Goal: Browse casually: Explore the website without a specific task or goal

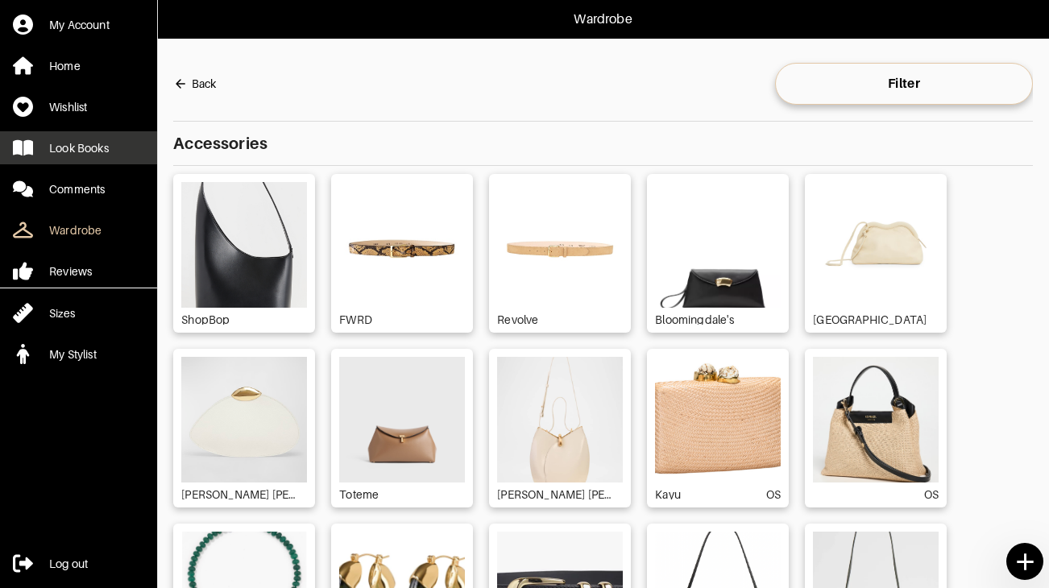
click at [104, 155] on div "Look Books" at bounding box center [79, 148] width 60 height 16
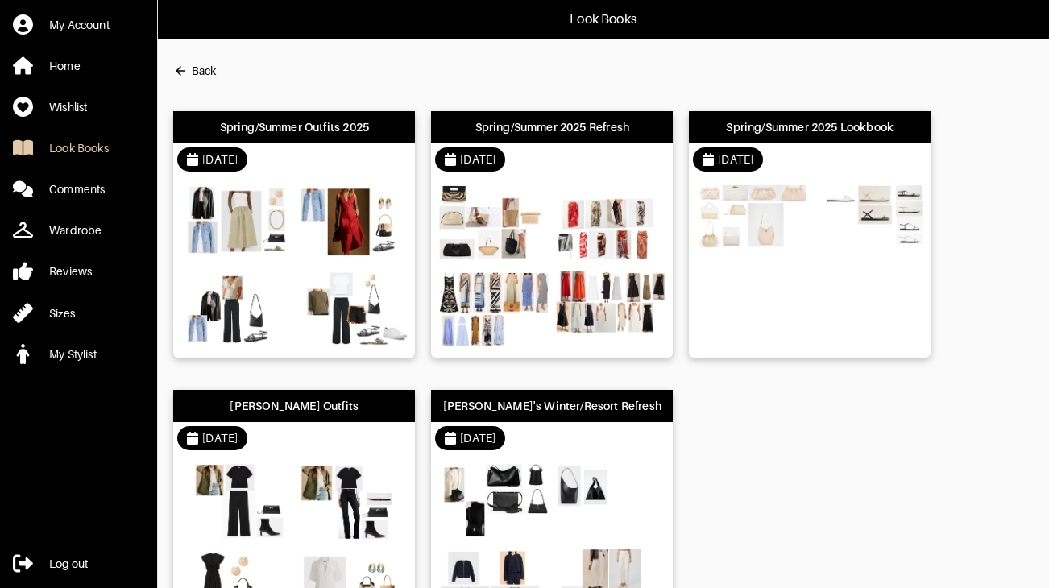
click at [322, 120] on div "Spring/Summer Outfits 2025" at bounding box center [294, 127] width 149 height 16
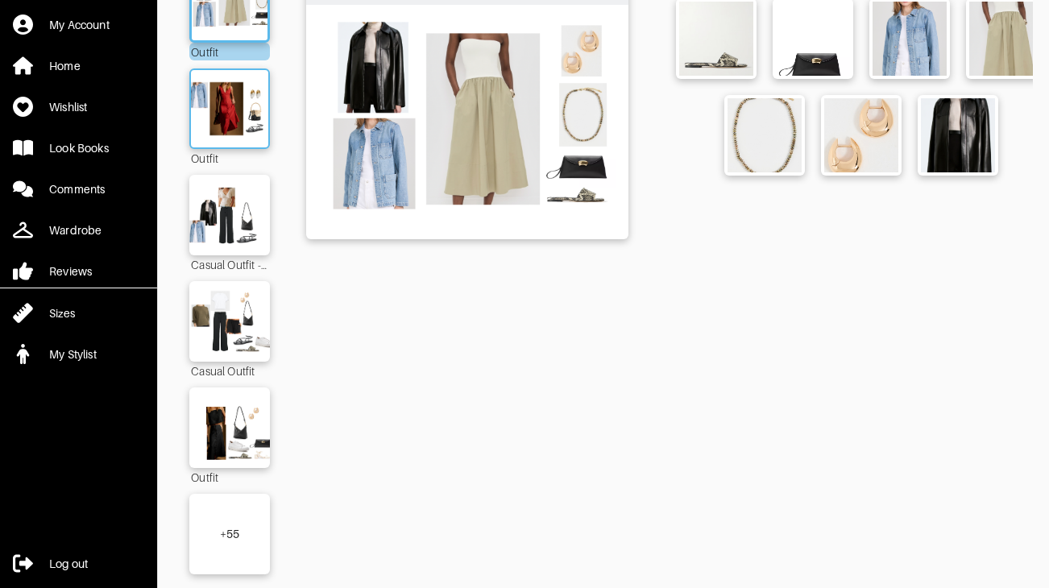
scroll to position [185, 0]
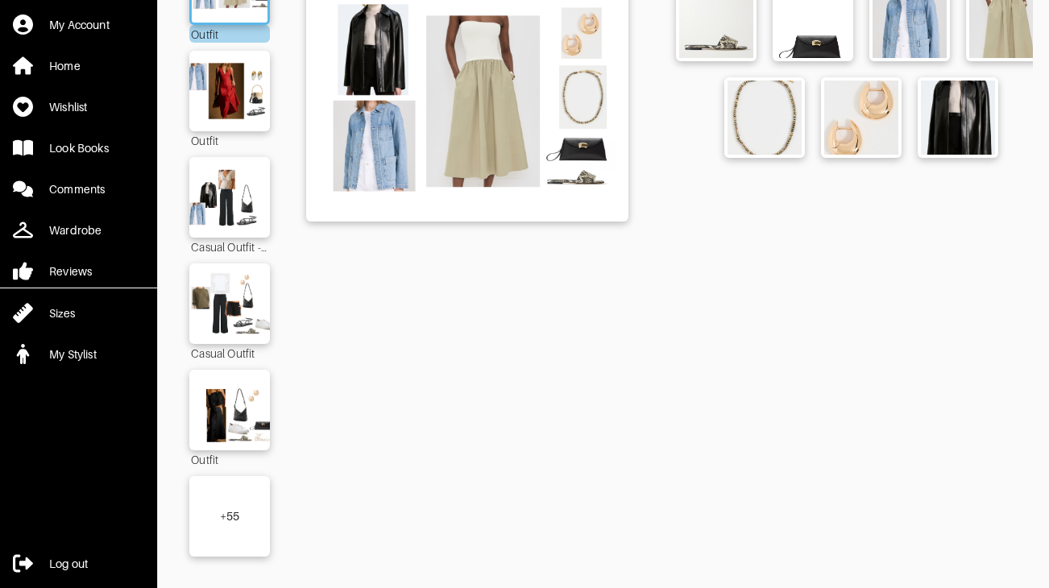
click at [239, 512] on div "+ 55" at bounding box center [230, 517] width 20 height 16
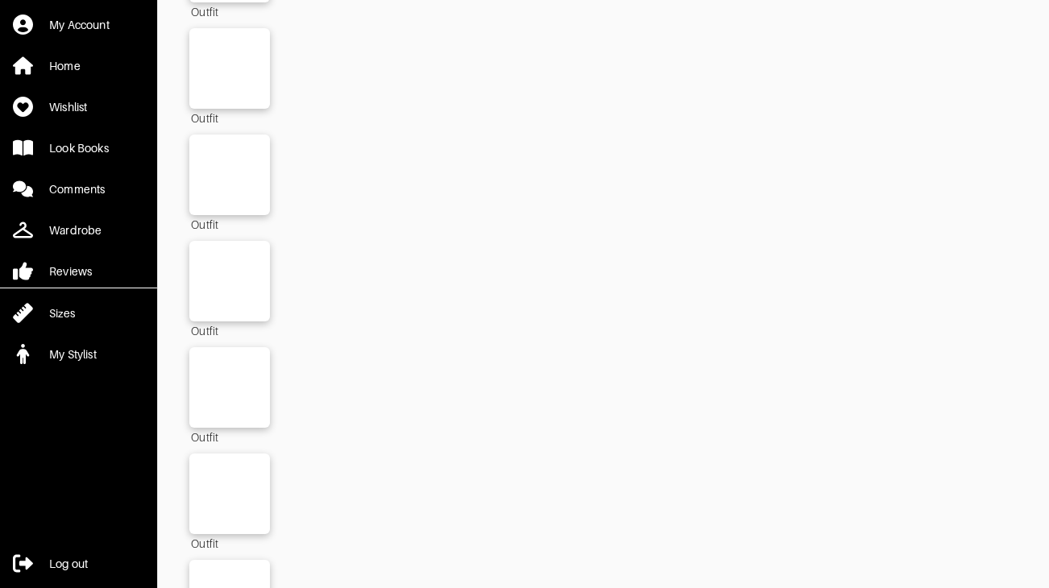
scroll to position [3399, 0]
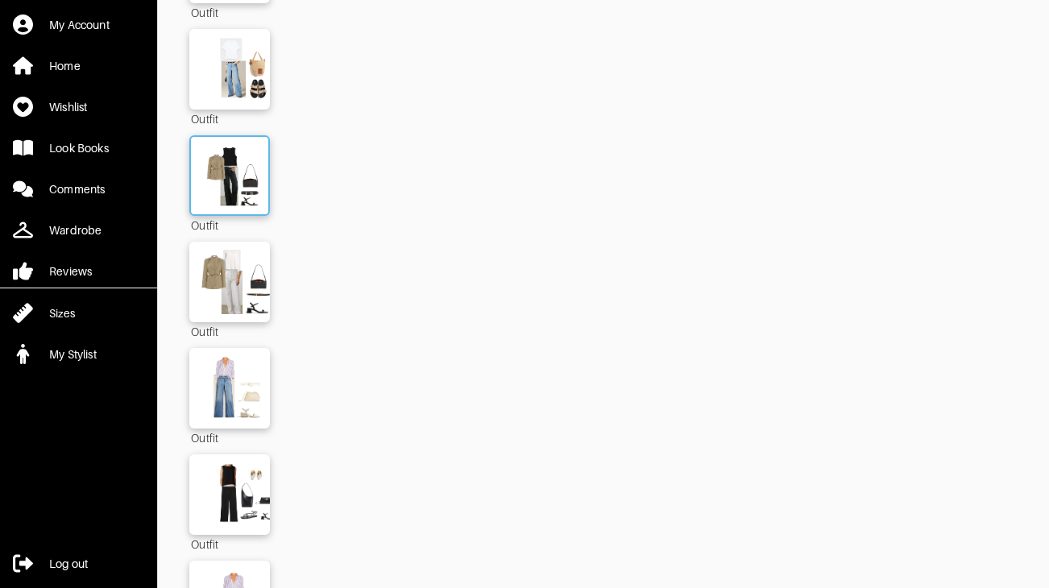
click at [217, 165] on img at bounding box center [229, 175] width 87 height 61
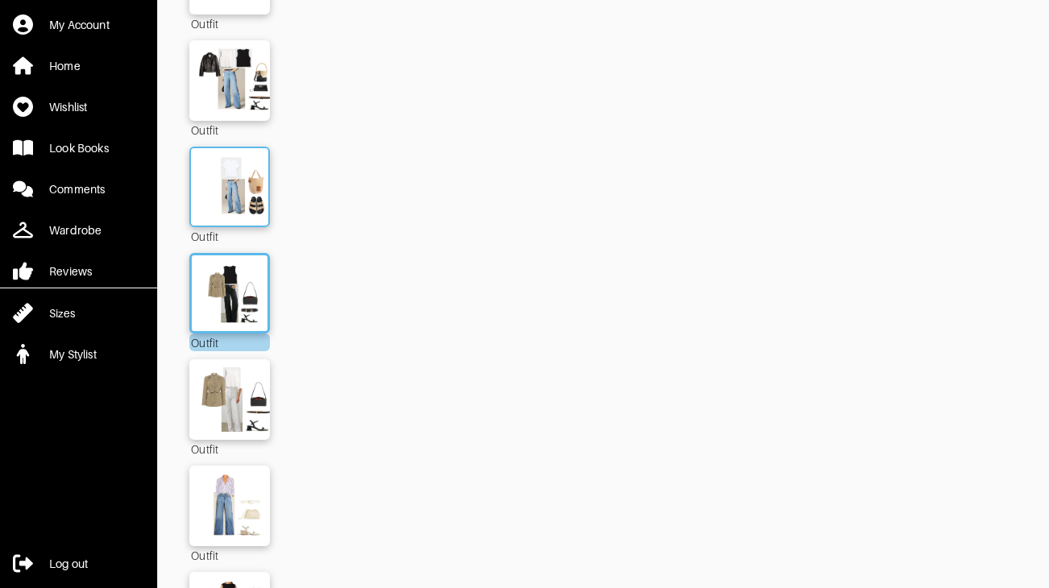
scroll to position [3282, 0]
click at [251, 368] on img at bounding box center [229, 398] width 87 height 61
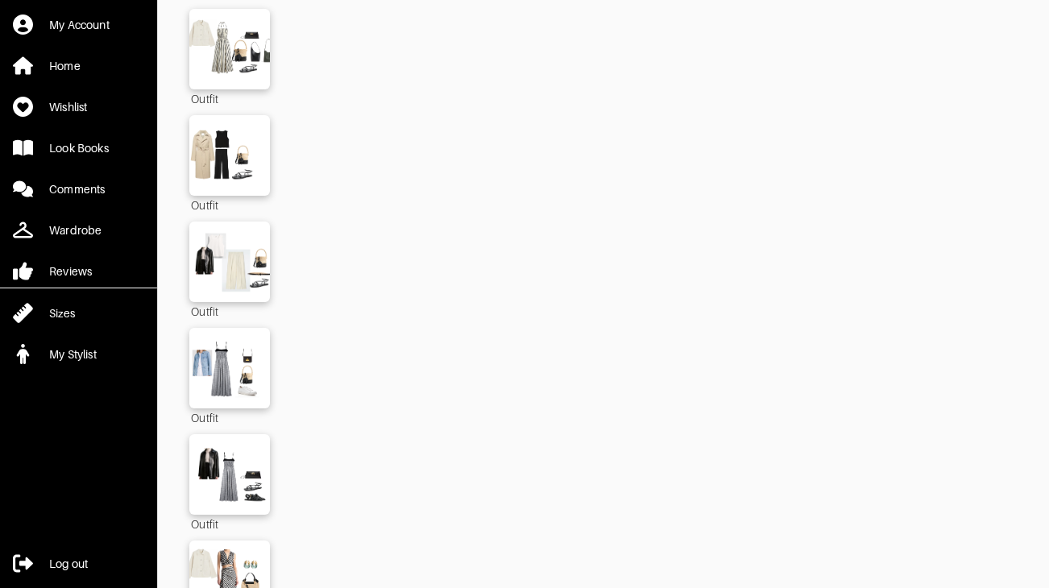
scroll to position [4592, 0]
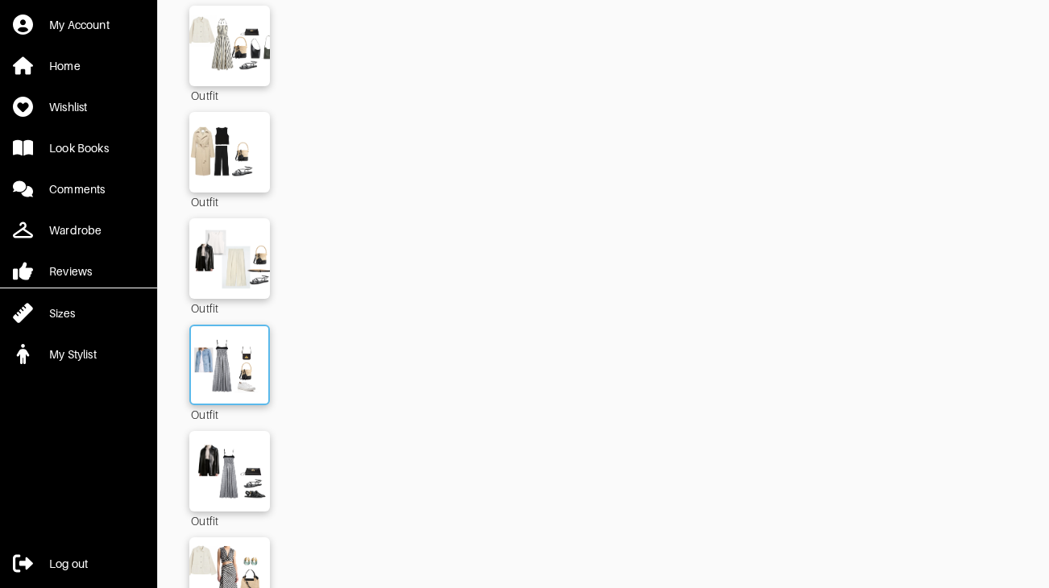
click at [218, 345] on img at bounding box center [229, 364] width 87 height 61
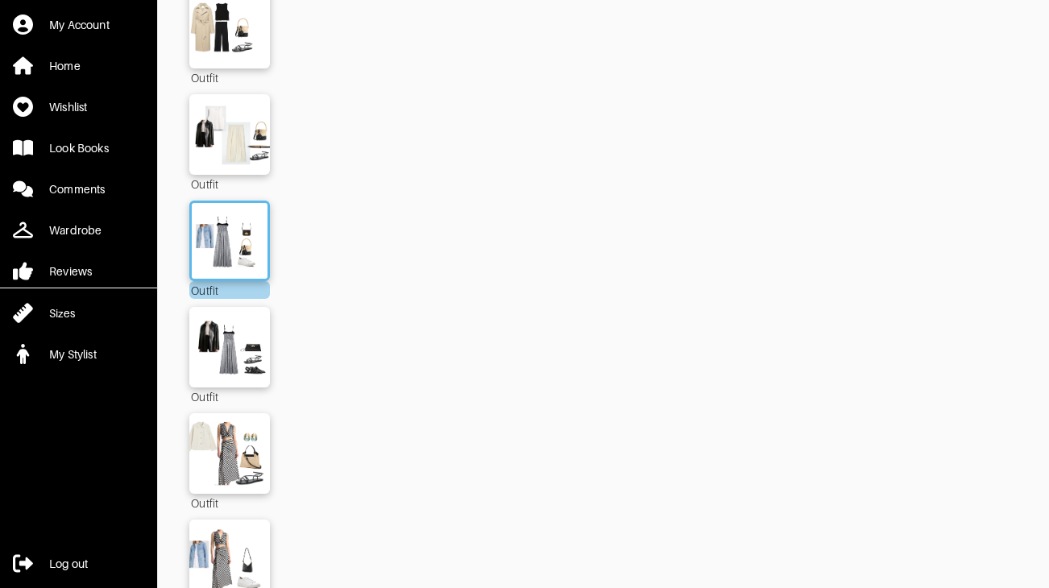
scroll to position [4721, 0]
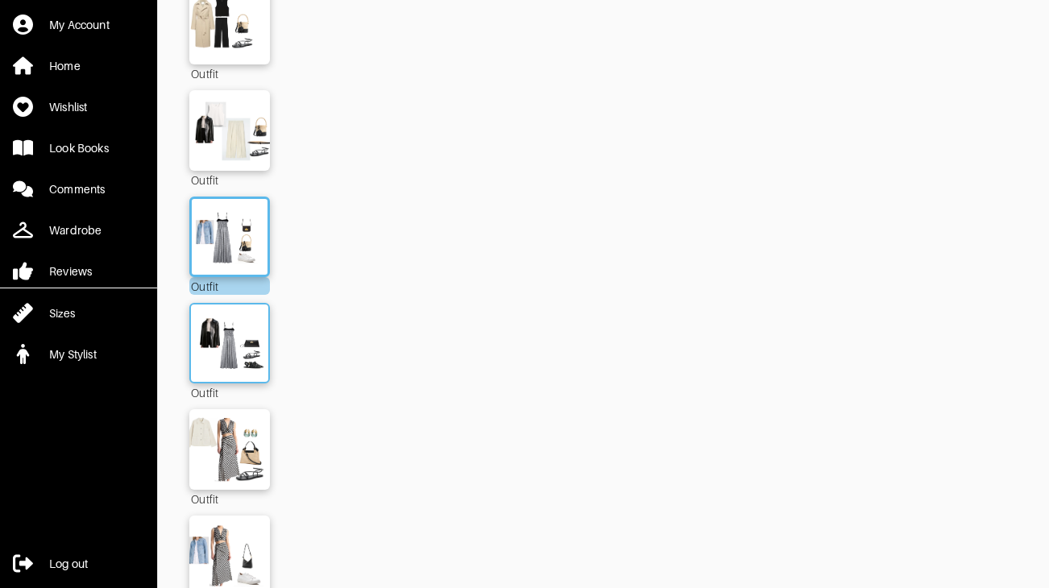
click at [226, 328] on img at bounding box center [229, 343] width 87 height 61
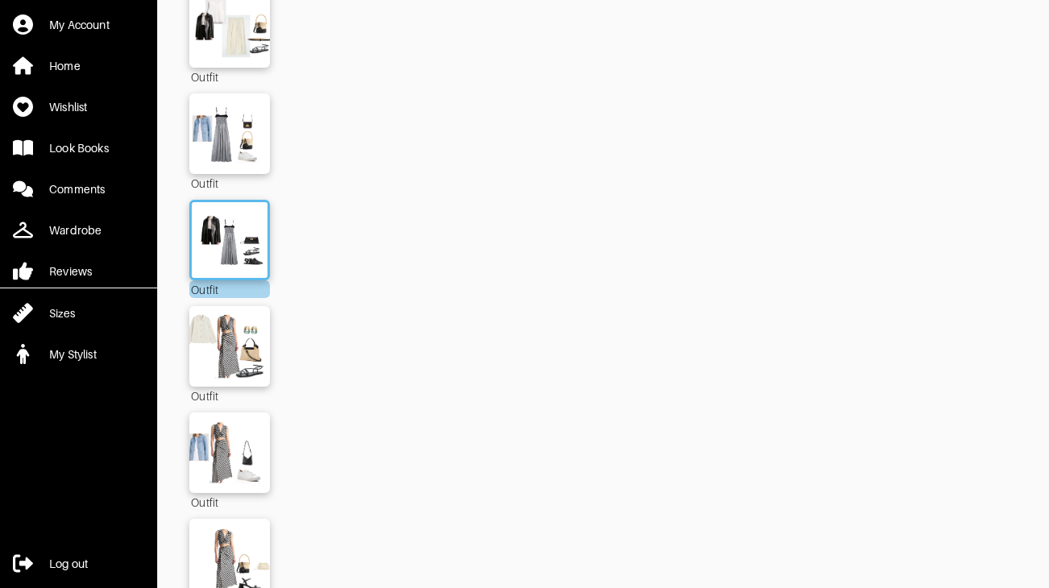
scroll to position [4841, 0]
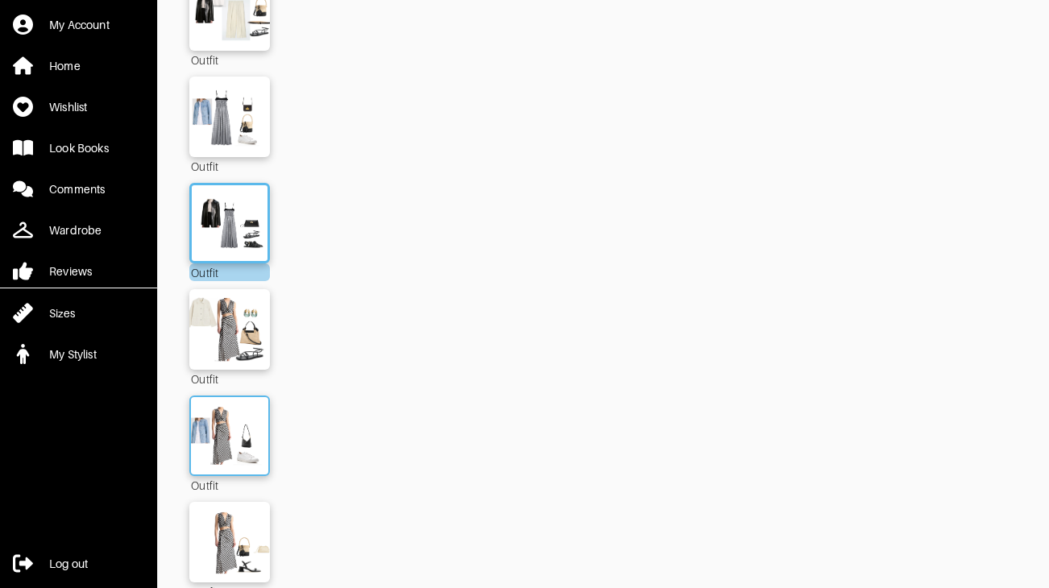
click at [212, 405] on img at bounding box center [229, 435] width 87 height 61
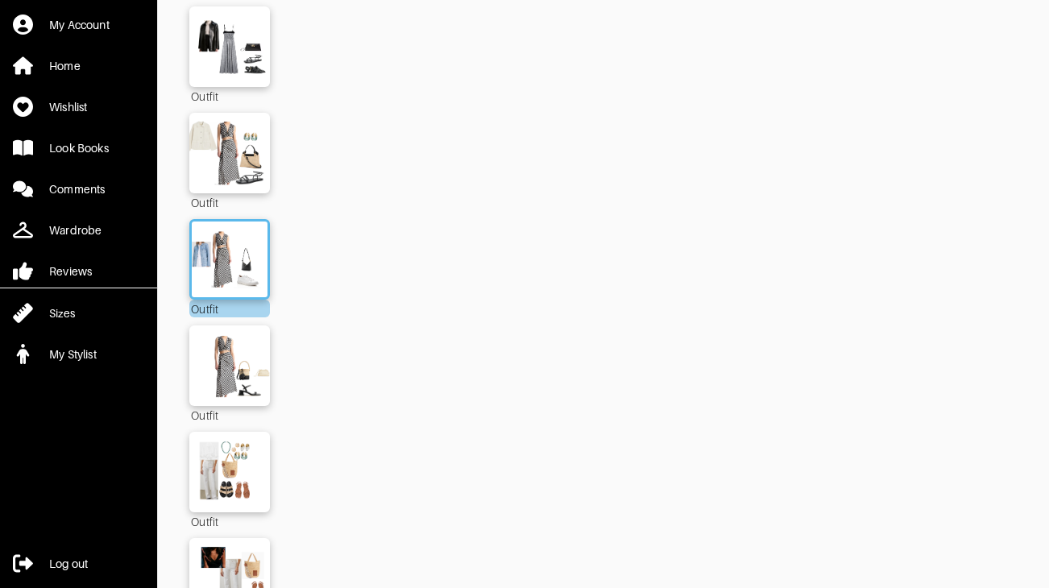
scroll to position [5030, 0]
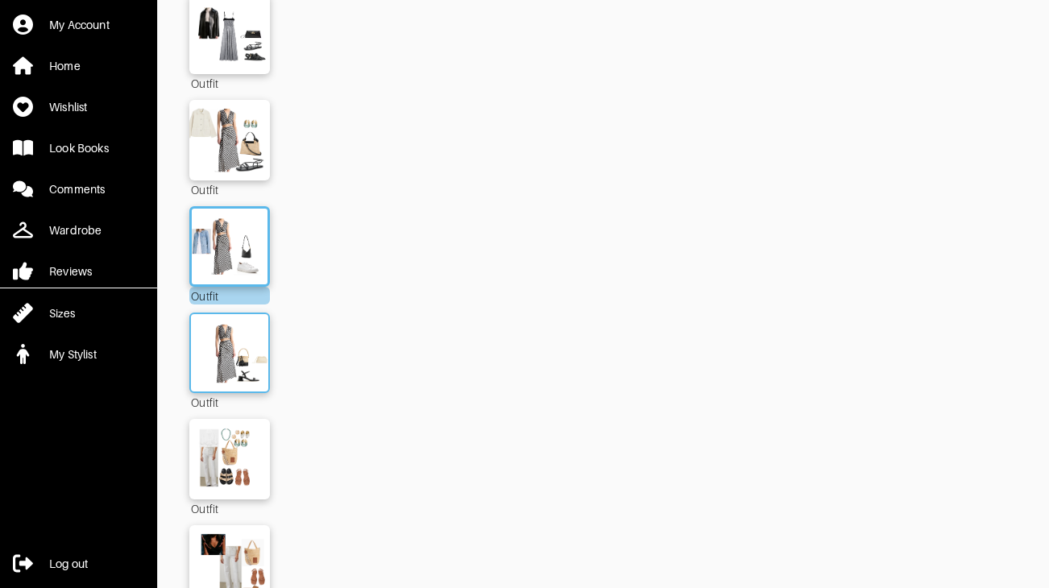
click at [213, 331] on img at bounding box center [229, 352] width 87 height 61
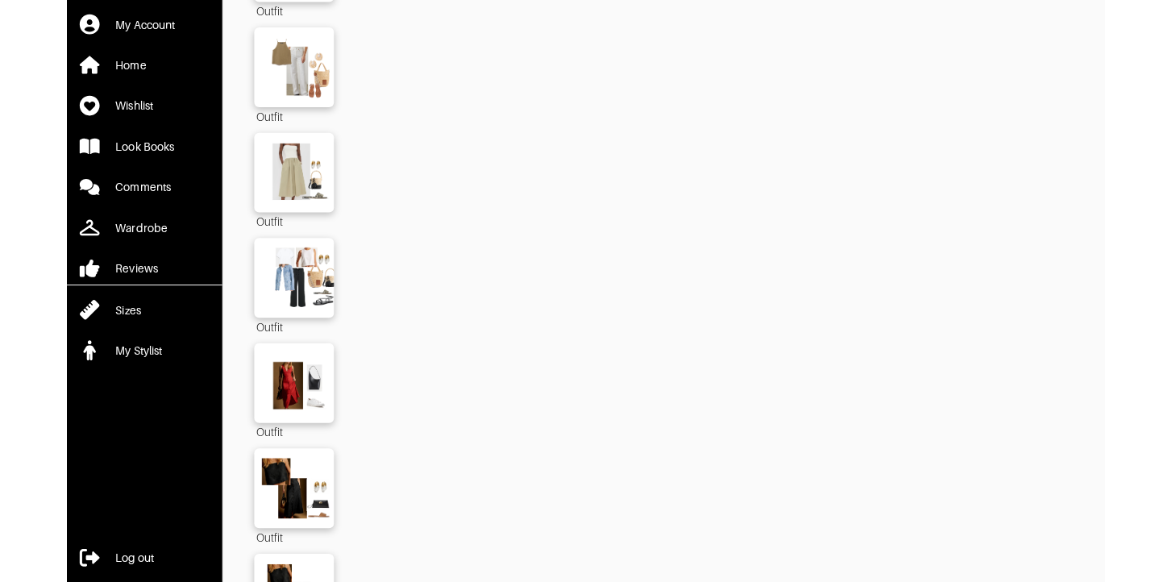
scroll to position [5941, 0]
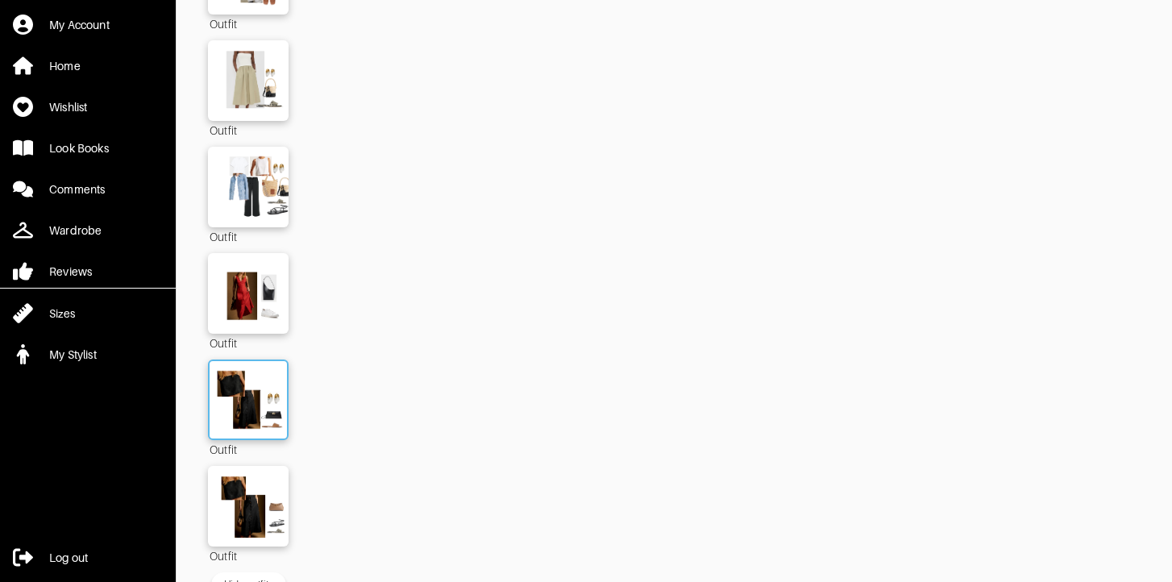
click at [254, 389] on img at bounding box center [248, 399] width 87 height 61
click at [243, 476] on img at bounding box center [248, 506] width 87 height 61
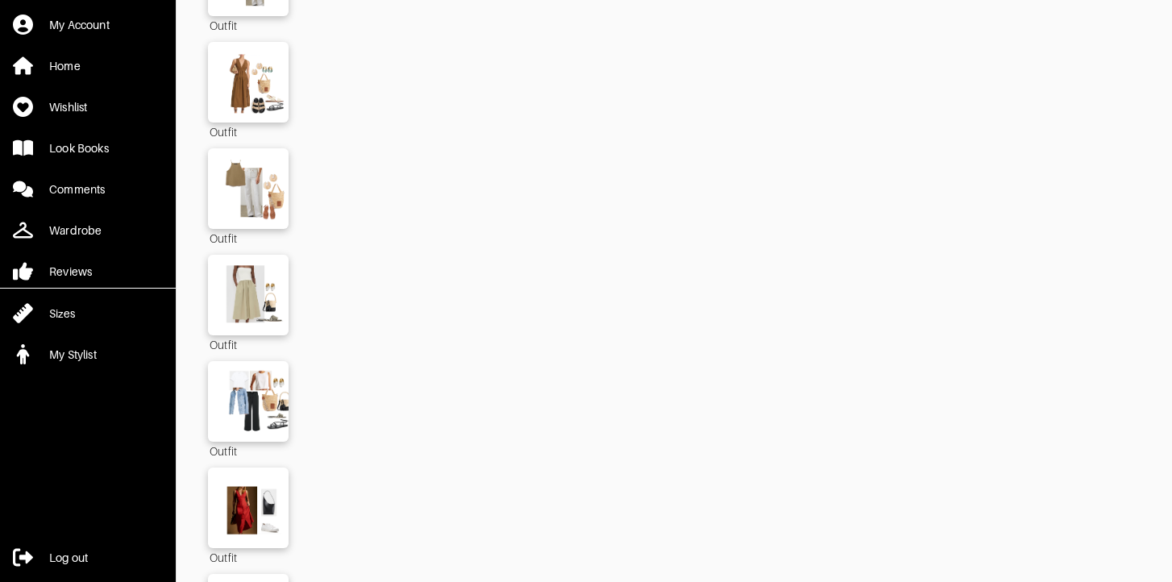
scroll to position [5947, 0]
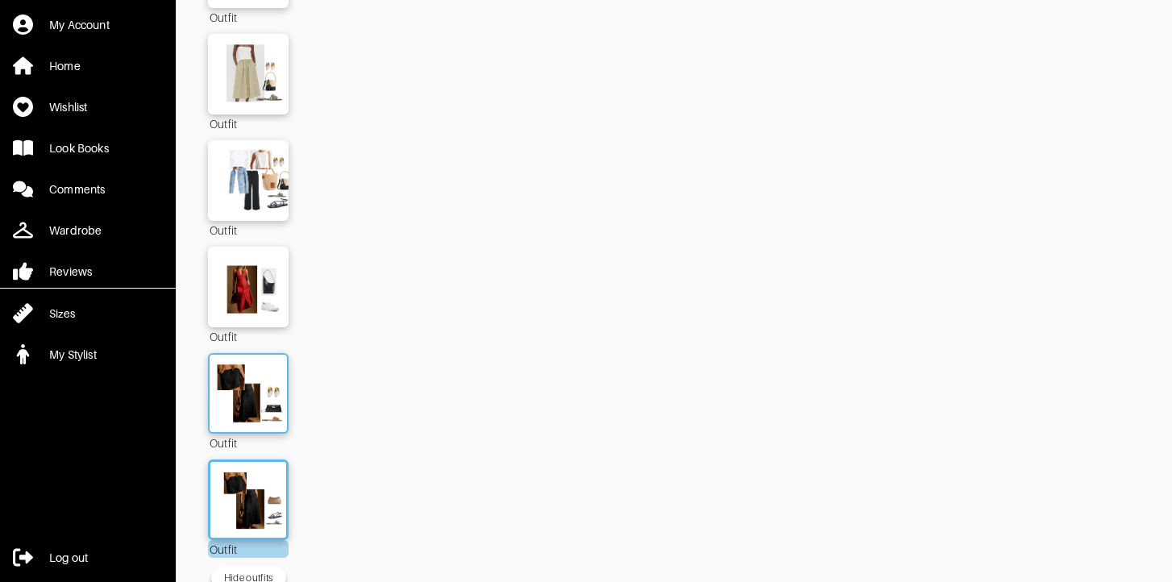
click at [233, 363] on img at bounding box center [248, 393] width 87 height 61
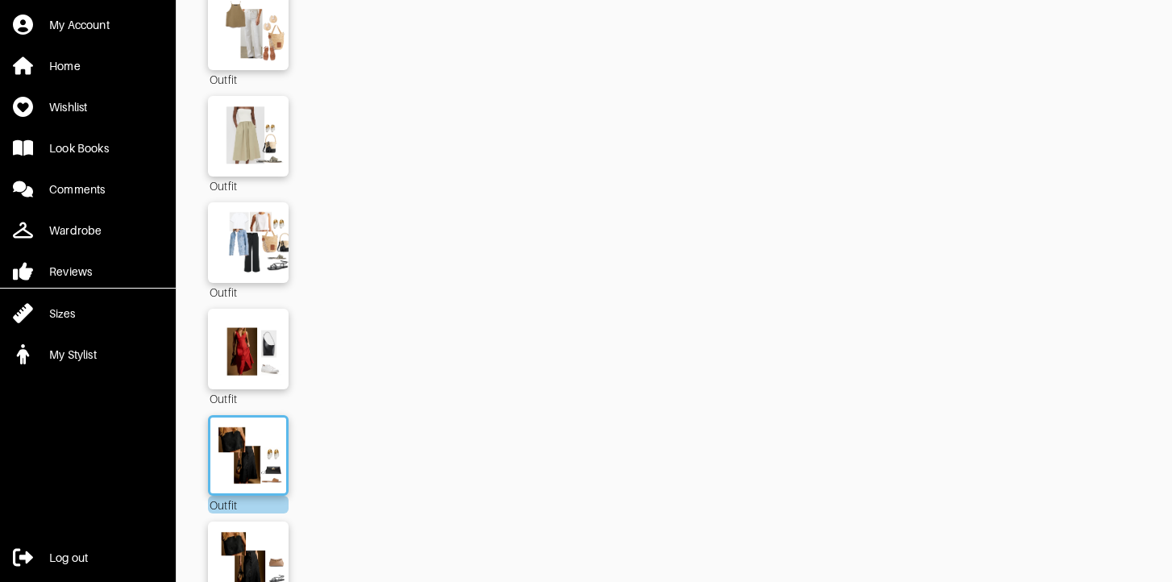
scroll to position [5947, 0]
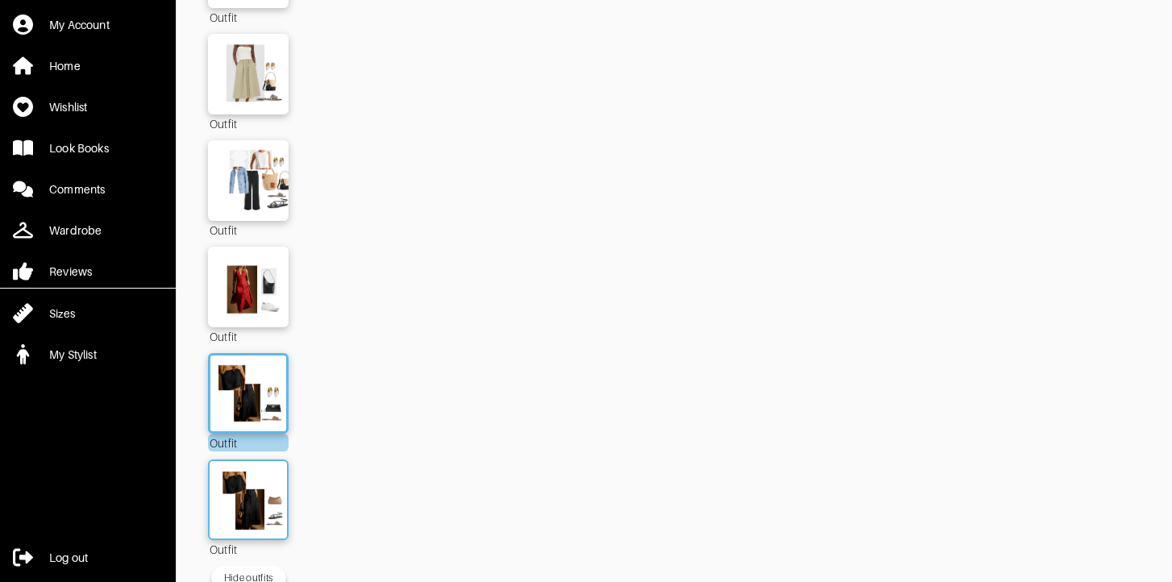
click at [258, 469] on img at bounding box center [248, 499] width 87 height 61
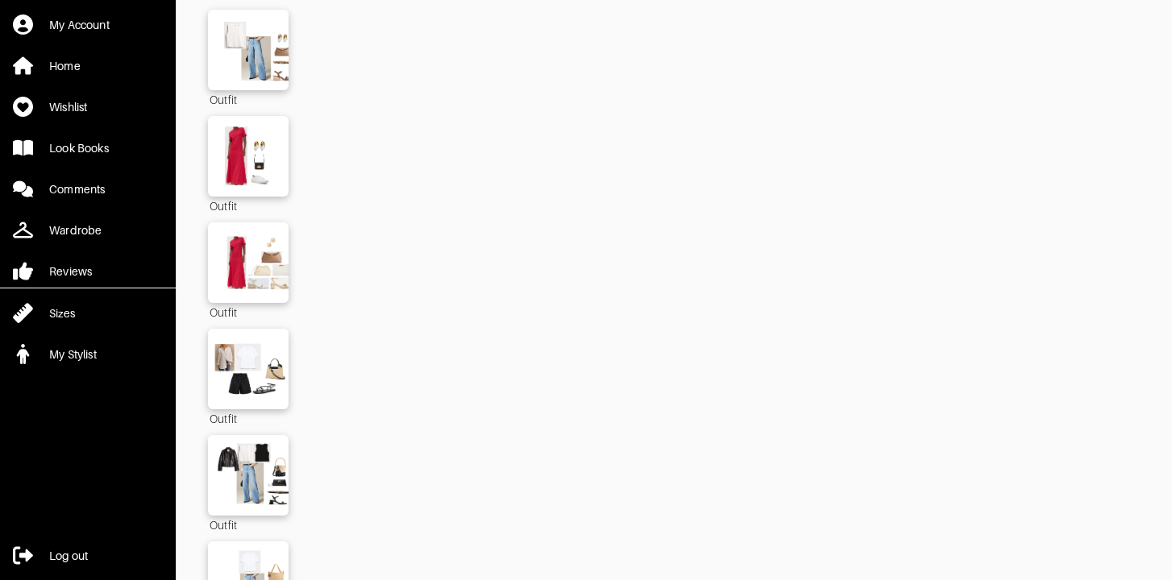
scroll to position [3047, 0]
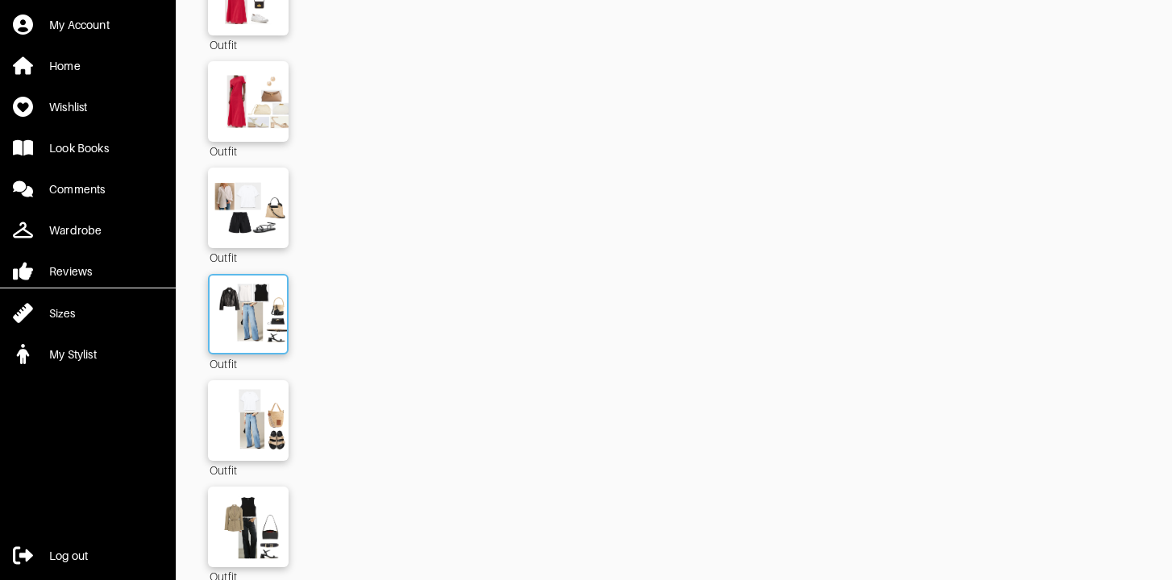
click at [234, 287] on img at bounding box center [248, 314] width 87 height 61
click at [241, 400] on img at bounding box center [248, 420] width 87 height 61
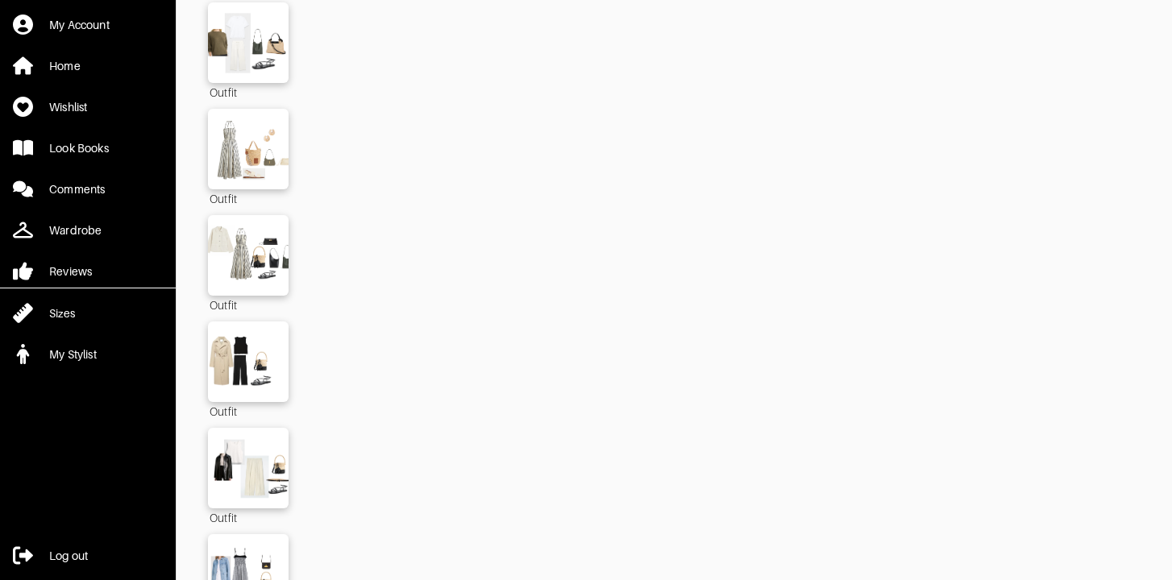
scroll to position [4385, 0]
click at [247, 339] on img at bounding box center [248, 359] width 92 height 64
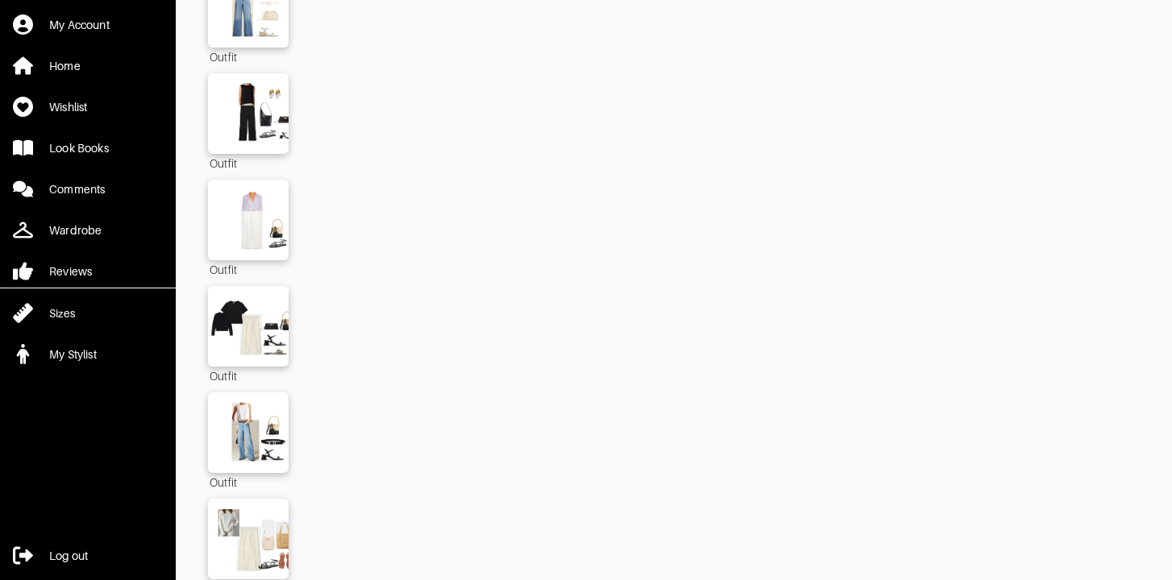
scroll to position [3792, 0]
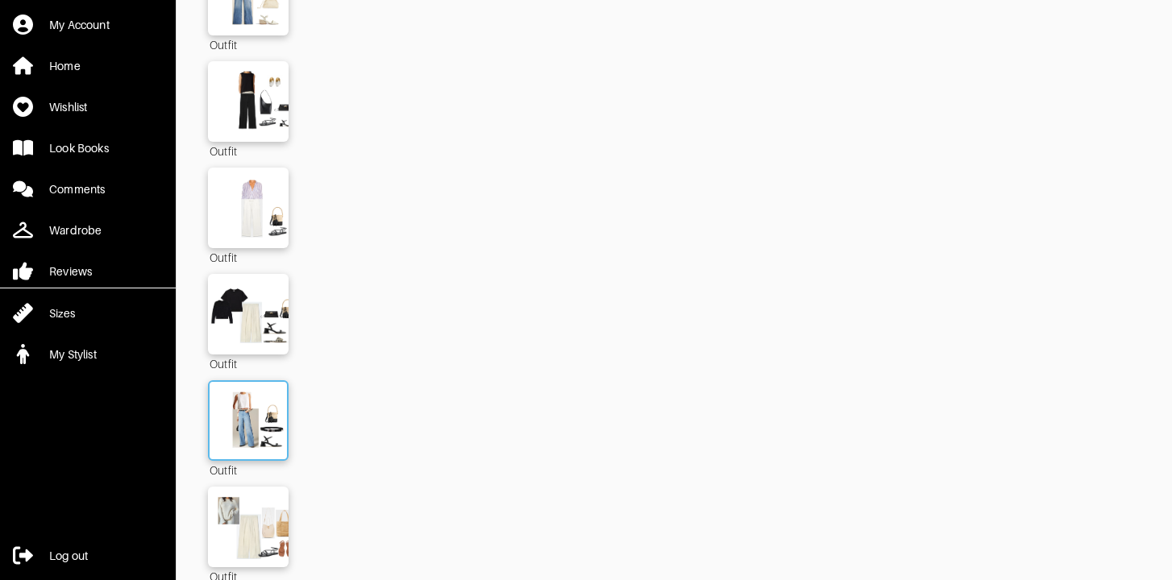
click at [244, 393] on img at bounding box center [248, 420] width 87 height 61
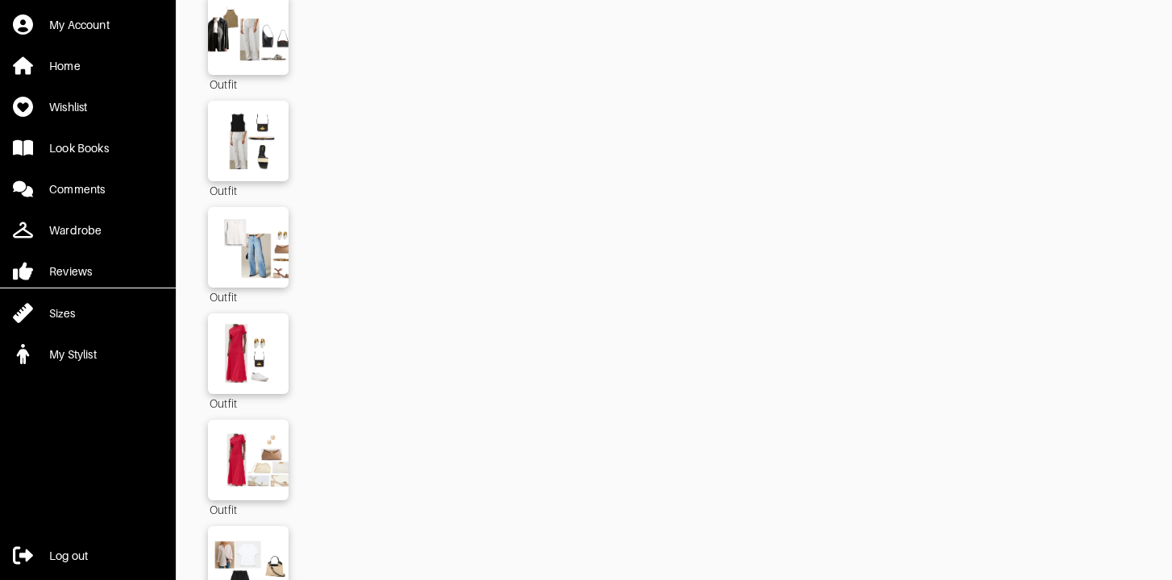
scroll to position [2682, 0]
